Goal: Obtain resource: Download file/media

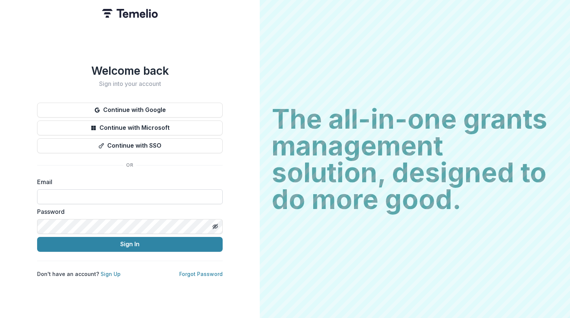
click at [143, 196] on input at bounding box center [130, 196] width 186 height 15
type input "**********"
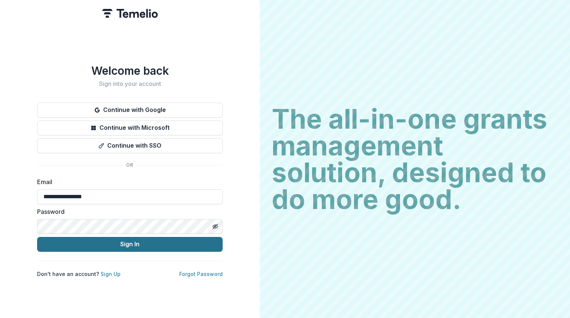
drag, startPoint x: 118, startPoint y: 241, endPoint x: 100, endPoint y: 245, distance: 17.8
click at [100, 245] on button "Sign In" at bounding box center [130, 244] width 186 height 15
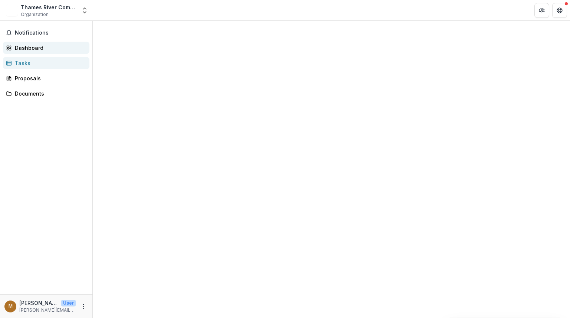
click at [29, 46] on div "Dashboard" at bounding box center [49, 48] width 69 height 8
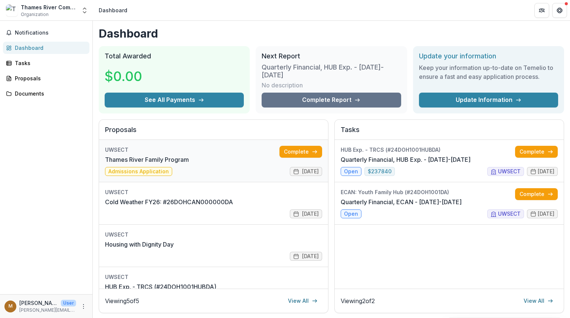
click at [189, 155] on link "Thames River Family Program" at bounding box center [147, 159] width 84 height 9
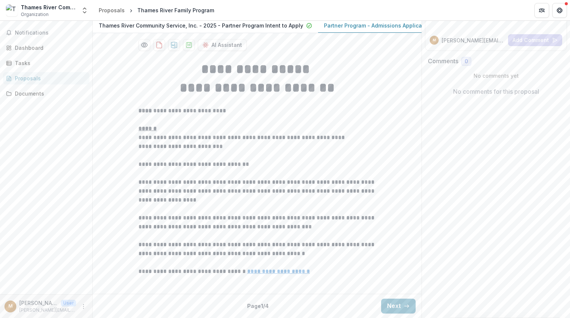
scroll to position [169, 0]
click at [401, 302] on button "Next" at bounding box center [398, 305] width 35 height 15
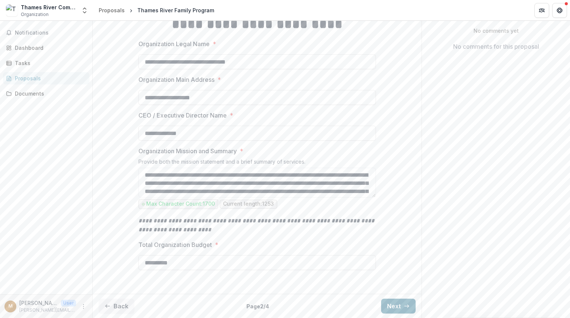
scroll to position [214, 0]
click at [397, 300] on button "Next" at bounding box center [398, 305] width 35 height 15
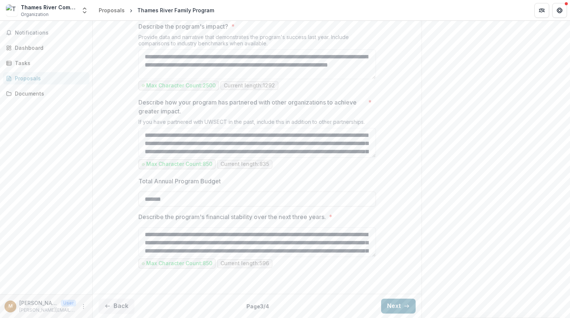
scroll to position [734, 0]
click at [394, 300] on button "Next" at bounding box center [398, 305] width 35 height 15
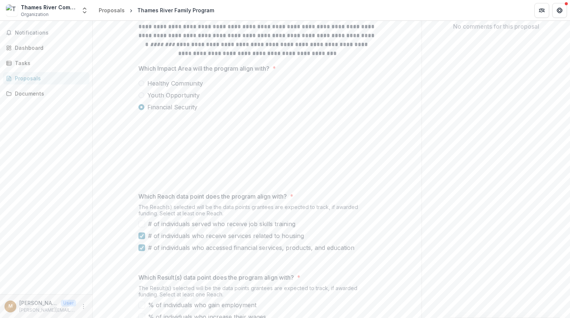
scroll to position [158, 0]
